Goal: Ask a question

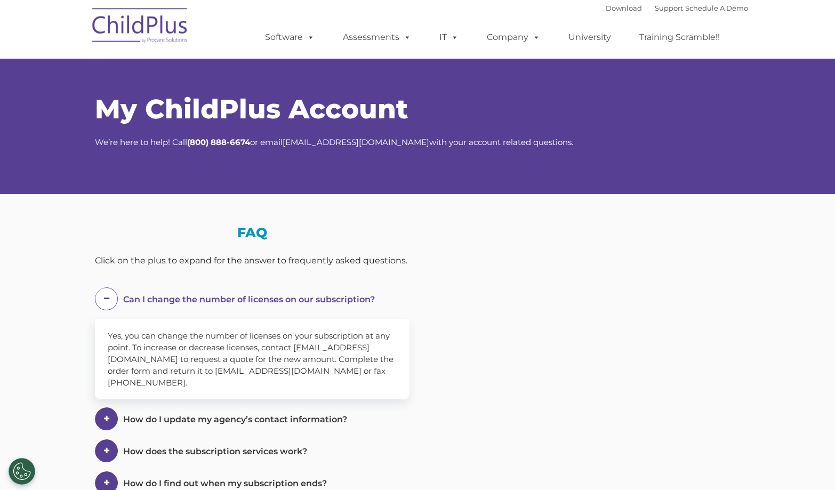
select select "MEDIUM"
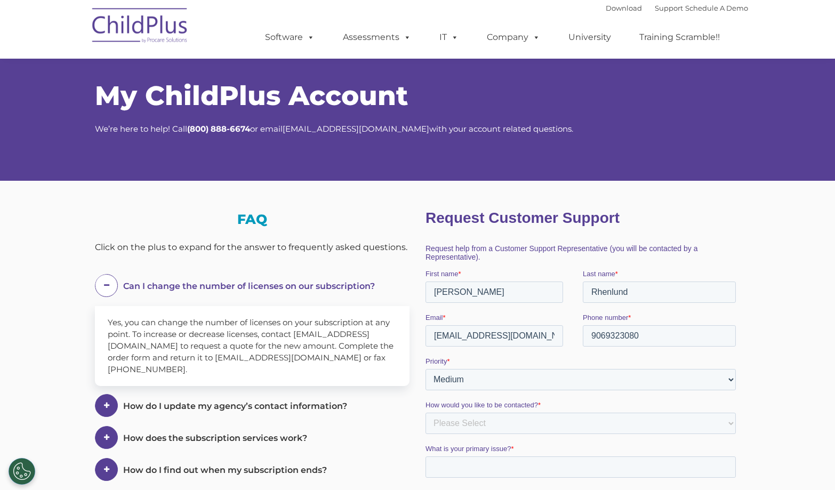
scroll to position [13, 0]
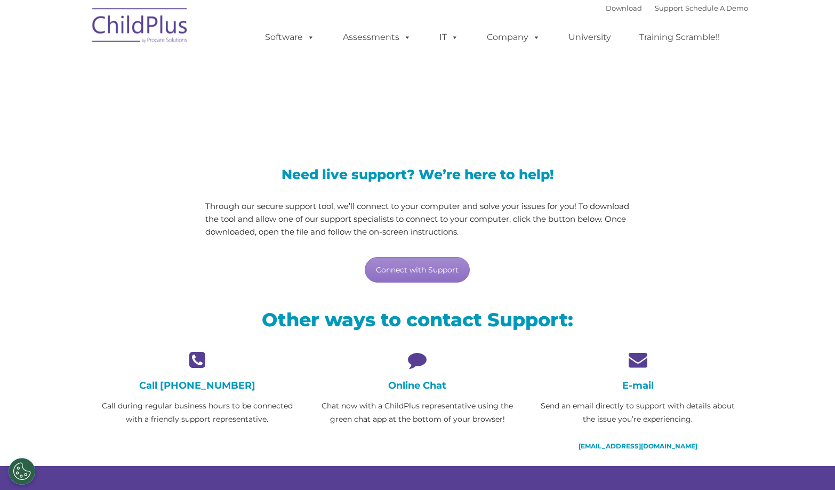
click at [415, 359] on icon at bounding box center [417, 359] width 204 height 19
click at [403, 272] on link "Connect with Support" at bounding box center [417, 270] width 105 height 26
drag, startPoint x: 573, startPoint y: 237, endPoint x: 614, endPoint y: 140, distance: 105.1
click at [577, 233] on p "Through our secure support tool, we’ll connect to your computer and solve your …" at bounding box center [417, 219] width 425 height 38
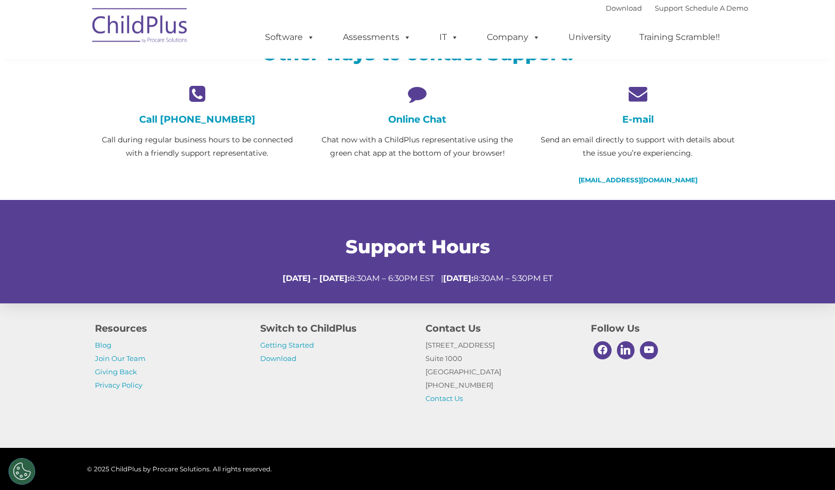
scroll to position [266, 0]
